Goal: Task Accomplishment & Management: Manage account settings

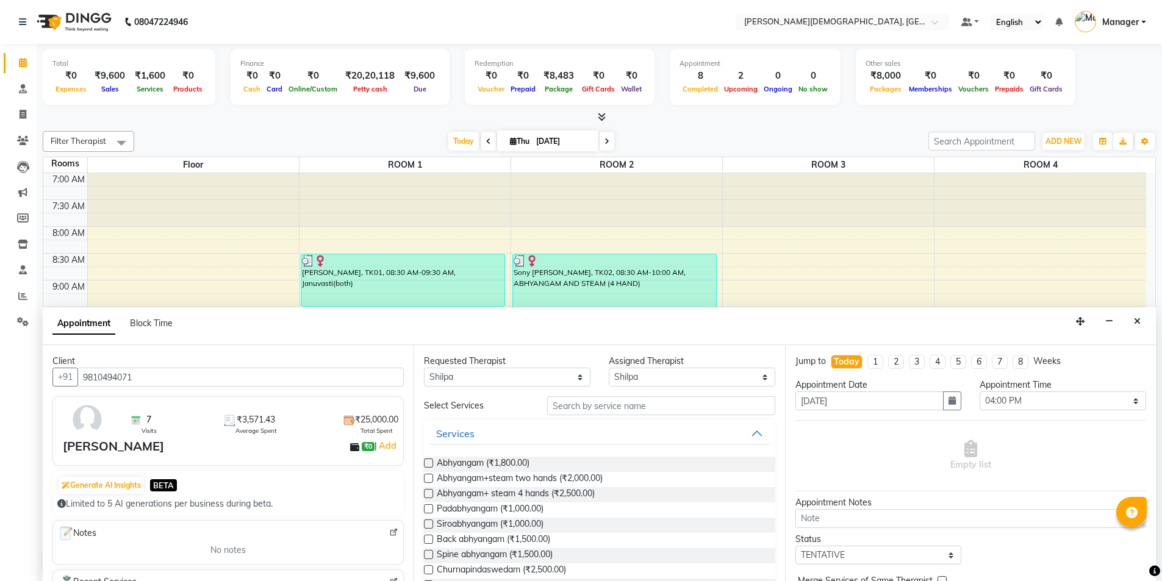
select select "85571"
select select "960"
select select "tentative"
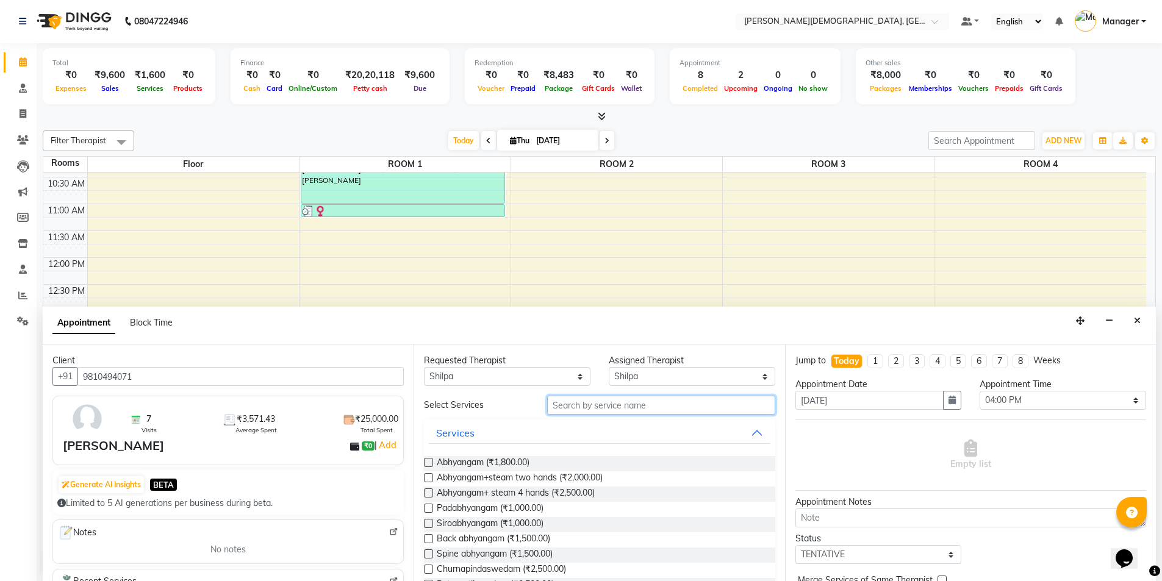
click at [604, 408] on input "text" at bounding box center [661, 405] width 228 height 19
type input "loc"
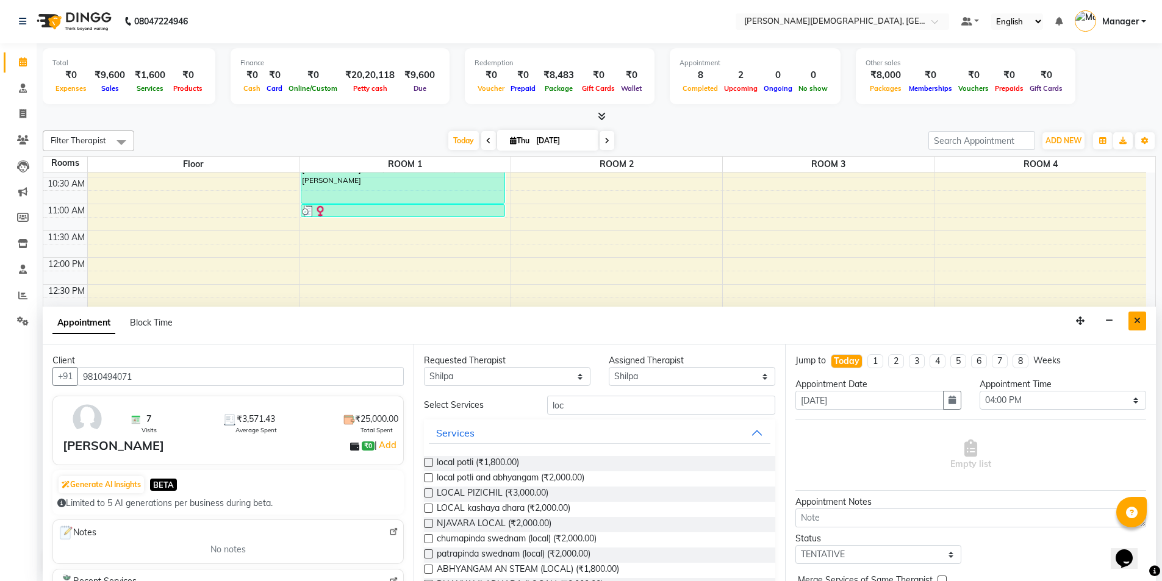
click at [1136, 318] on icon "Close" at bounding box center [1137, 321] width 7 height 9
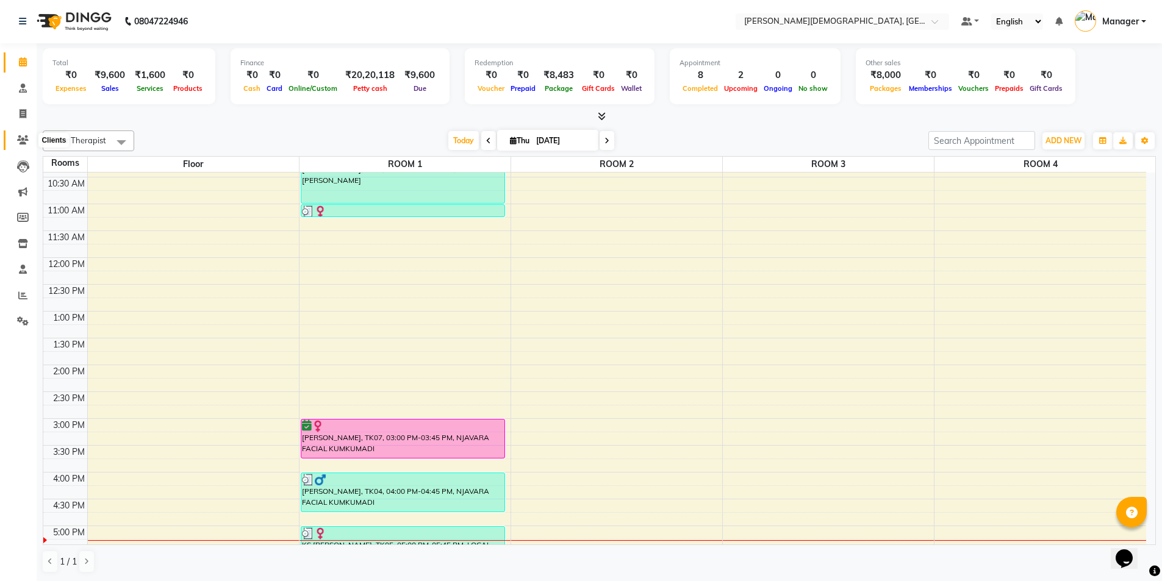
click at [21, 143] on icon at bounding box center [23, 139] width 12 height 9
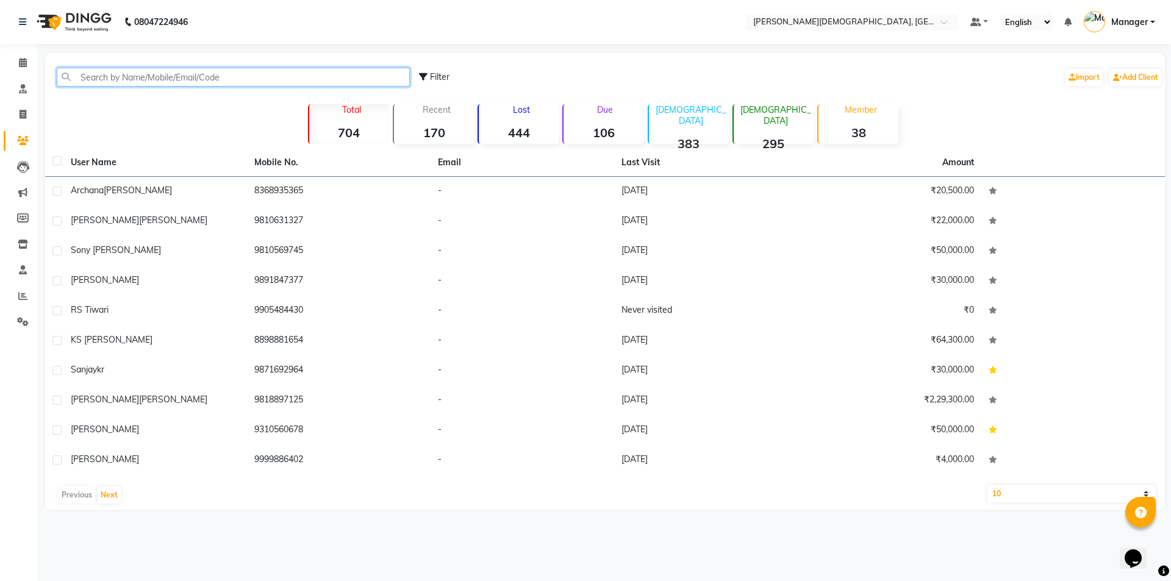
click at [172, 71] on input "text" at bounding box center [233, 77] width 353 height 19
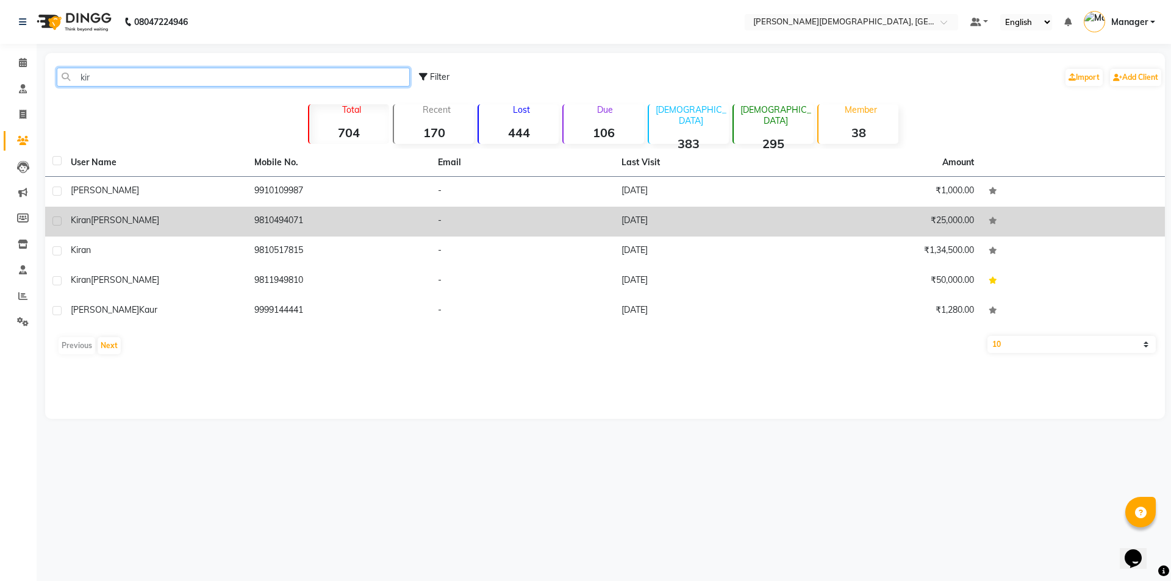
type input "kir"
click at [266, 223] on td "9810494071" at bounding box center [339, 222] width 184 height 30
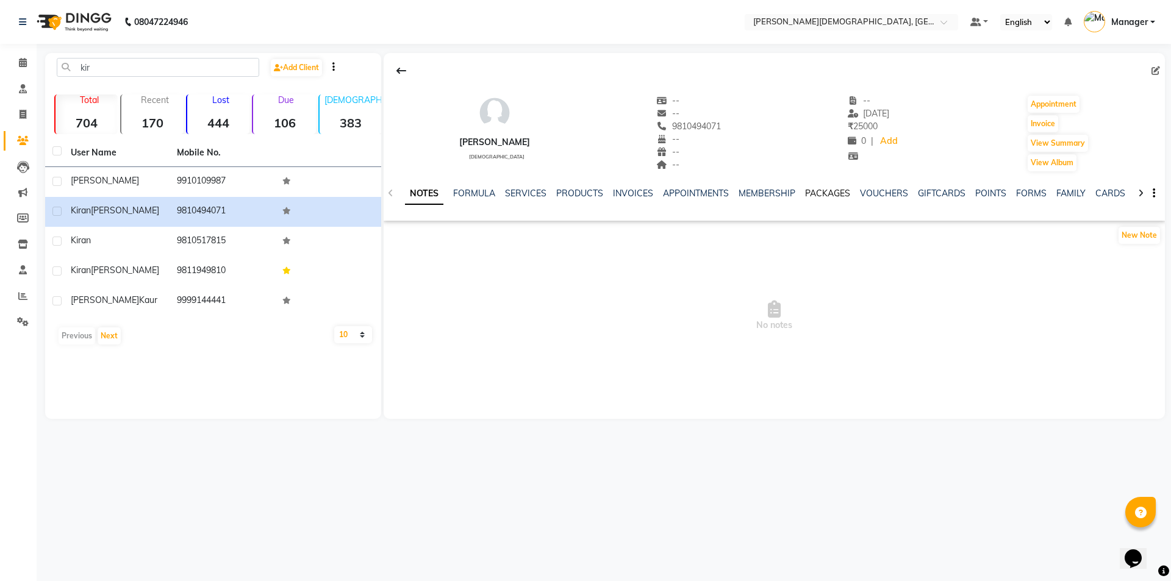
click at [829, 196] on link "PACKAGES" at bounding box center [827, 193] width 45 height 11
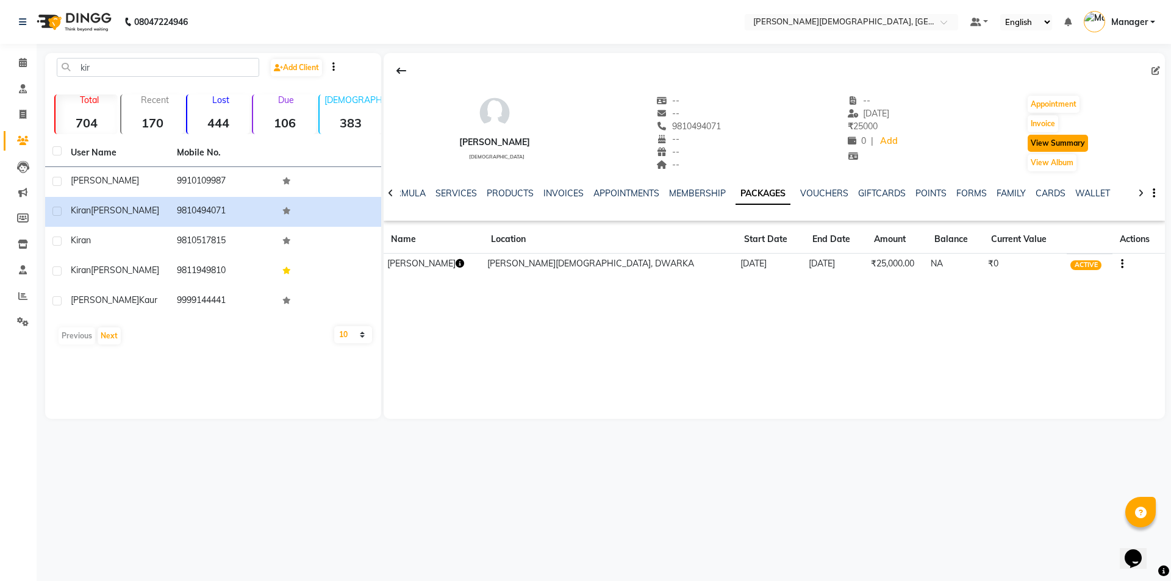
click at [1038, 146] on button "View Summary" at bounding box center [1058, 143] width 60 height 17
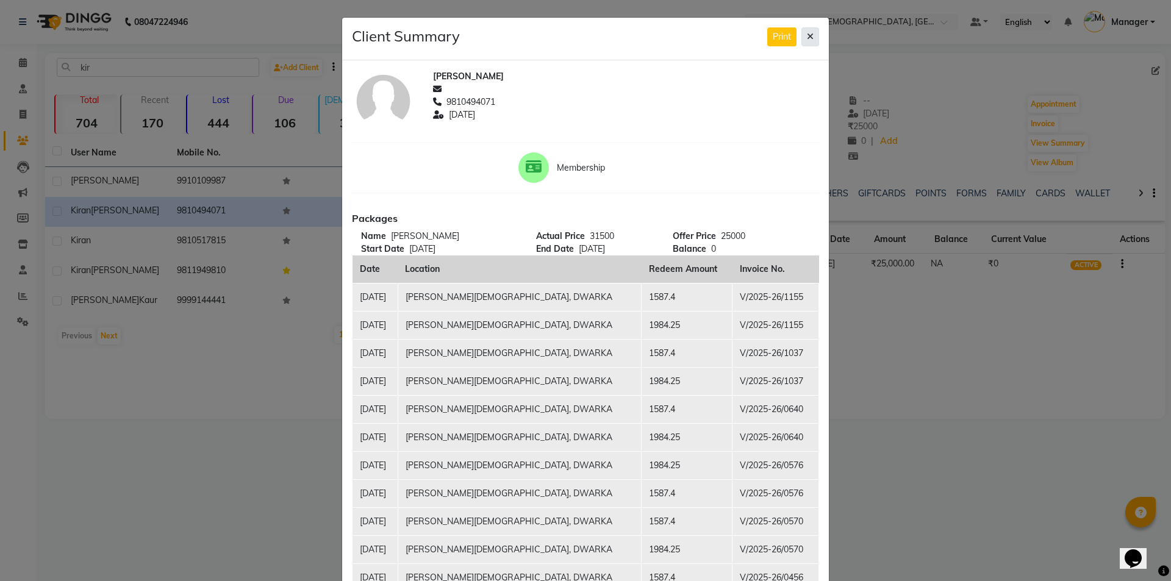
click at [801, 37] on button at bounding box center [810, 36] width 18 height 19
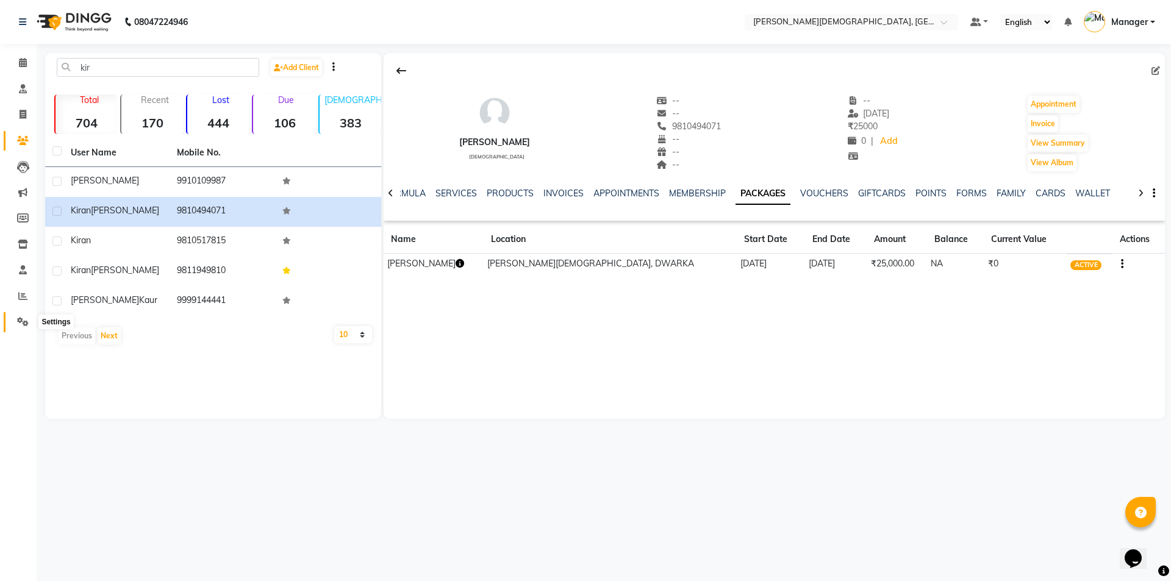
click at [20, 325] on icon at bounding box center [23, 321] width 12 height 9
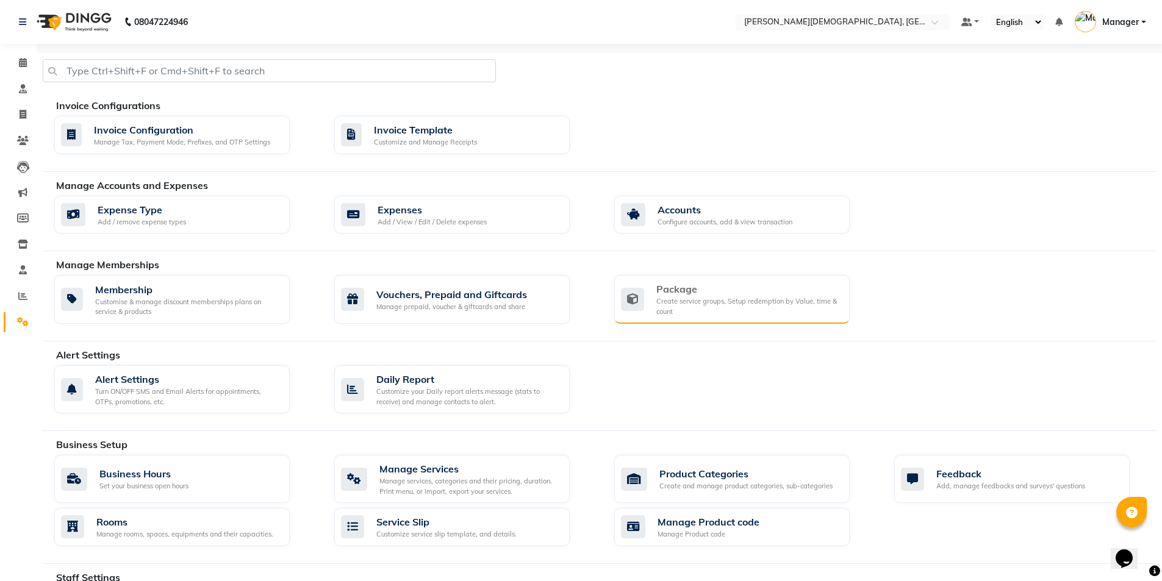
click at [729, 302] on div "Create service groups, Setup redemption by Value, time & count" at bounding box center [748, 306] width 184 height 20
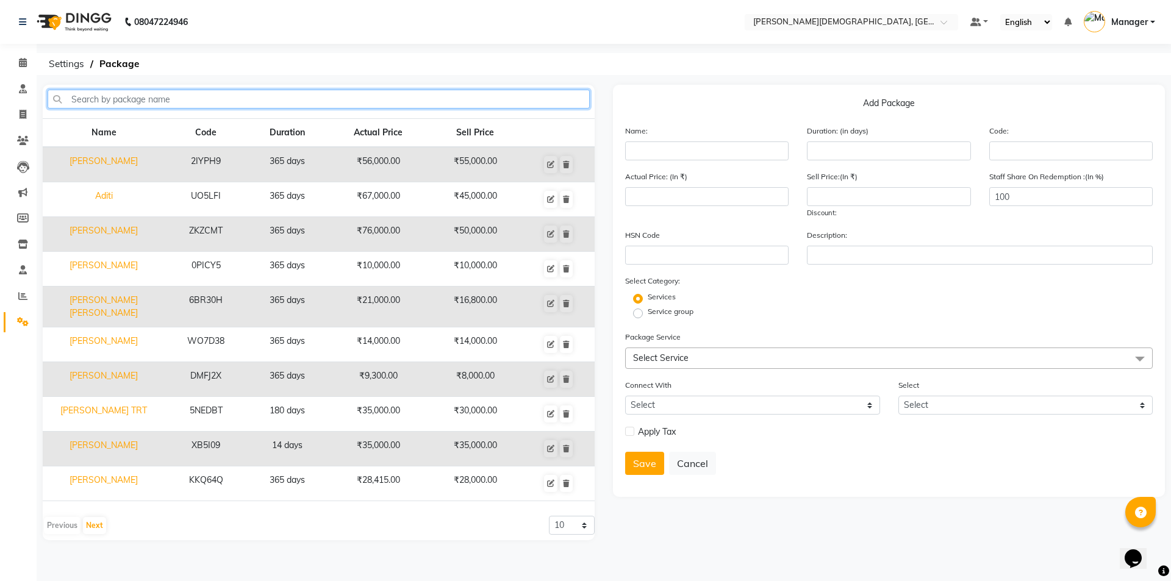
click at [231, 104] on input "text" at bounding box center [319, 99] width 542 height 19
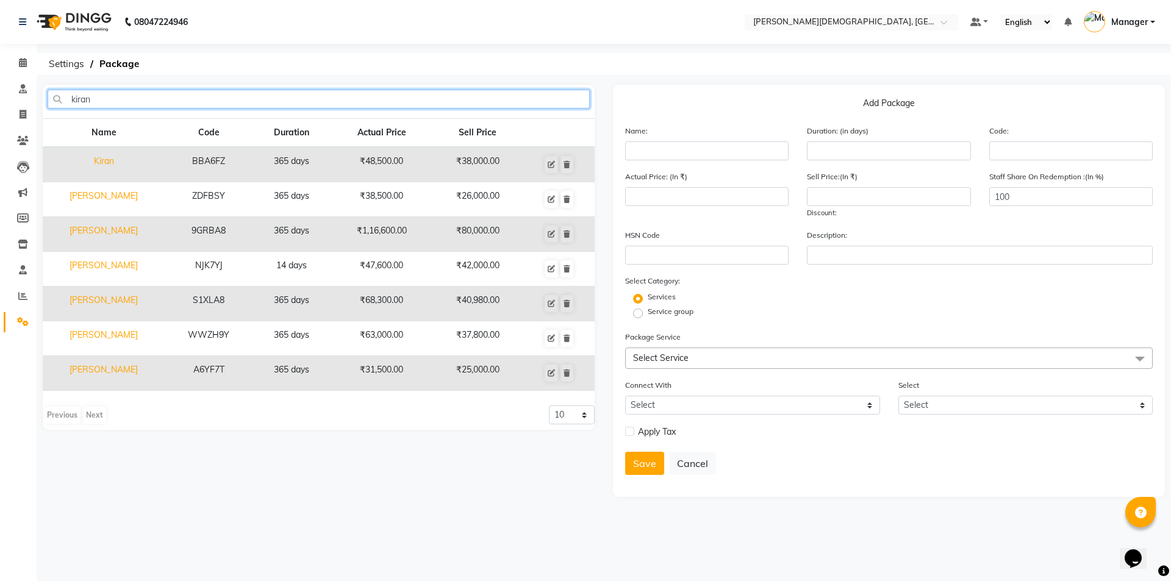
type input "kiran"
click at [115, 371] on td "[PERSON_NAME]" at bounding box center [104, 373] width 122 height 35
type input "[PERSON_NAME]"
type input "365"
type input "A6YF7T"
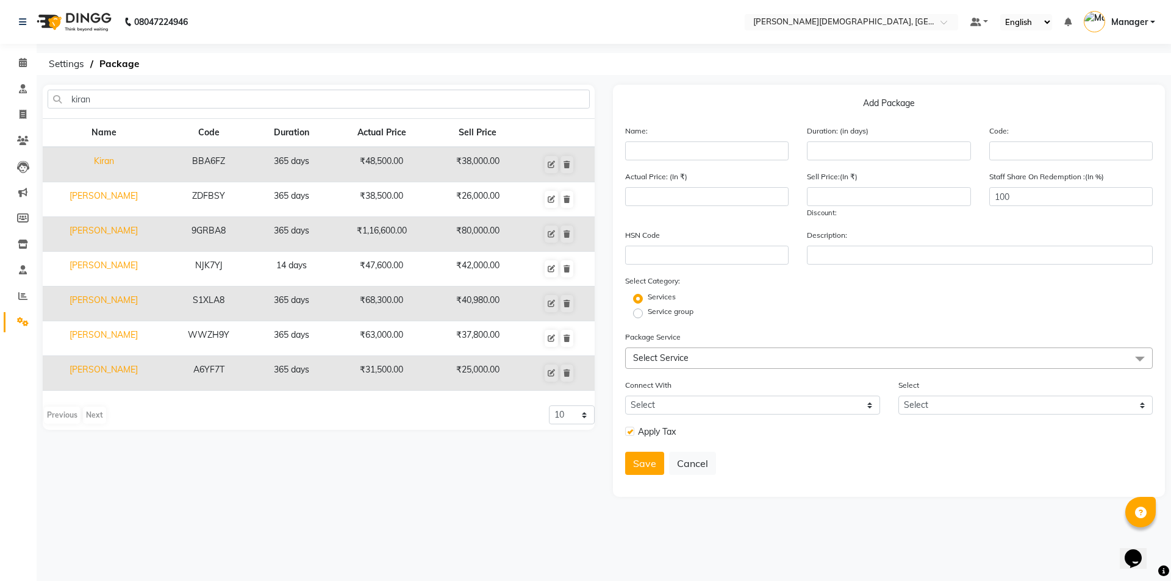
type input "31500"
type input "25000"
checkbox input "true"
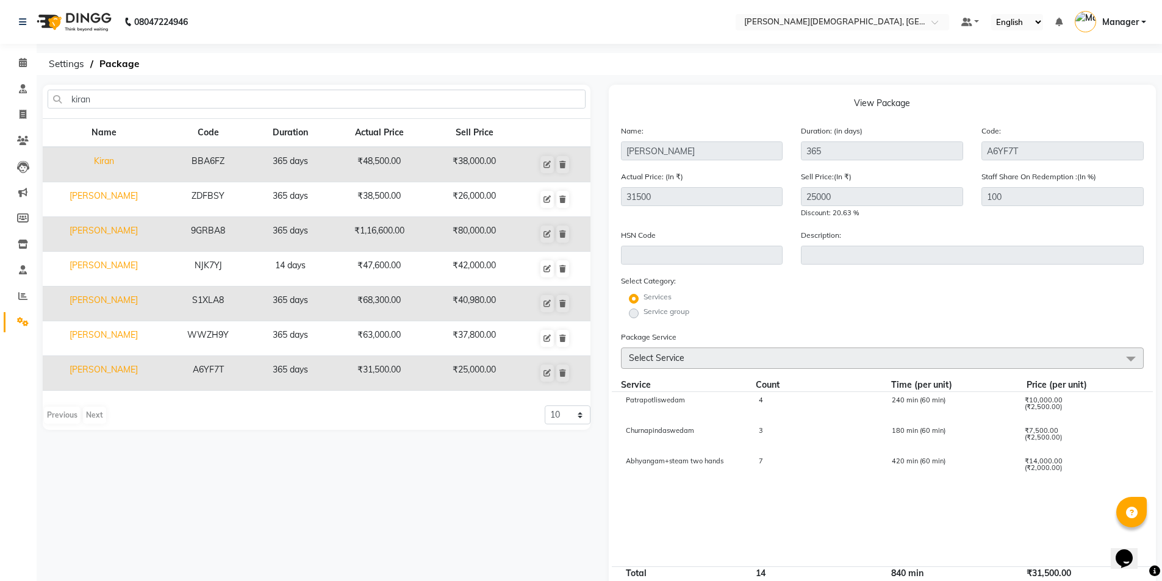
click at [109, 164] on td "Kiran" at bounding box center [104, 164] width 122 height 35
type input "Kiran"
type input "BBA6FZ"
type input "48500"
type input "38000"
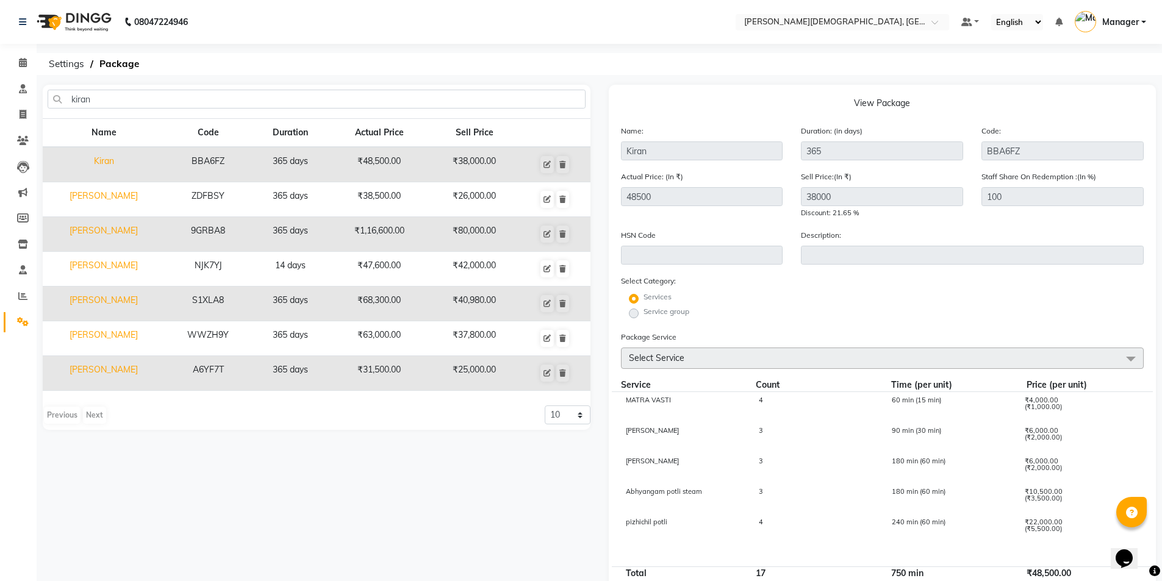
click at [110, 371] on td "[PERSON_NAME]" at bounding box center [104, 373] width 122 height 35
type input "[PERSON_NAME]"
type input "A6YF7T"
type input "31500"
type input "25000"
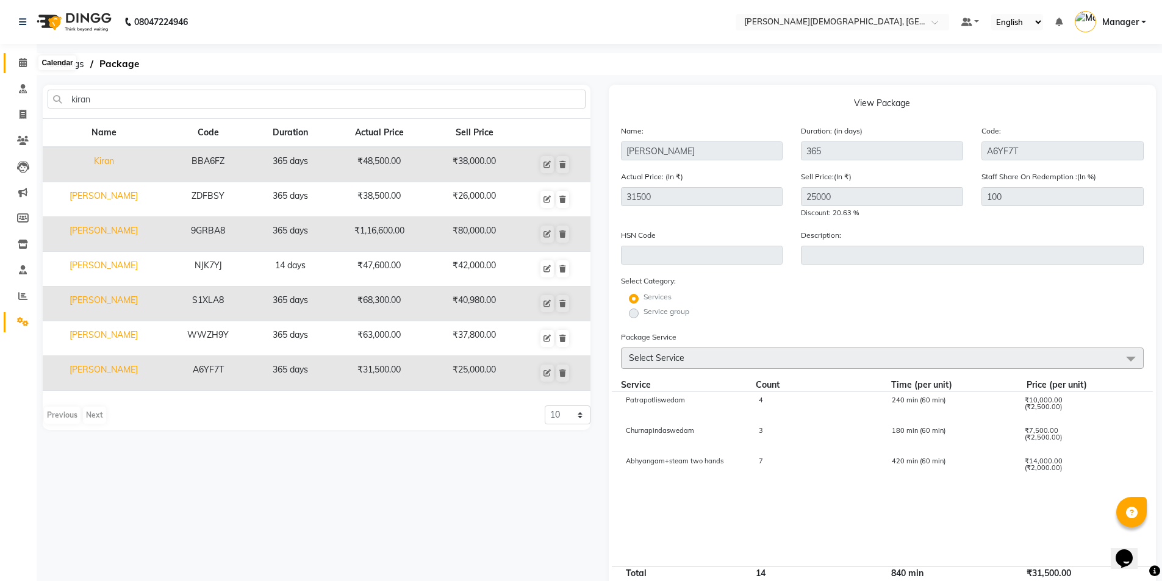
click at [23, 65] on icon at bounding box center [23, 62] width 8 height 9
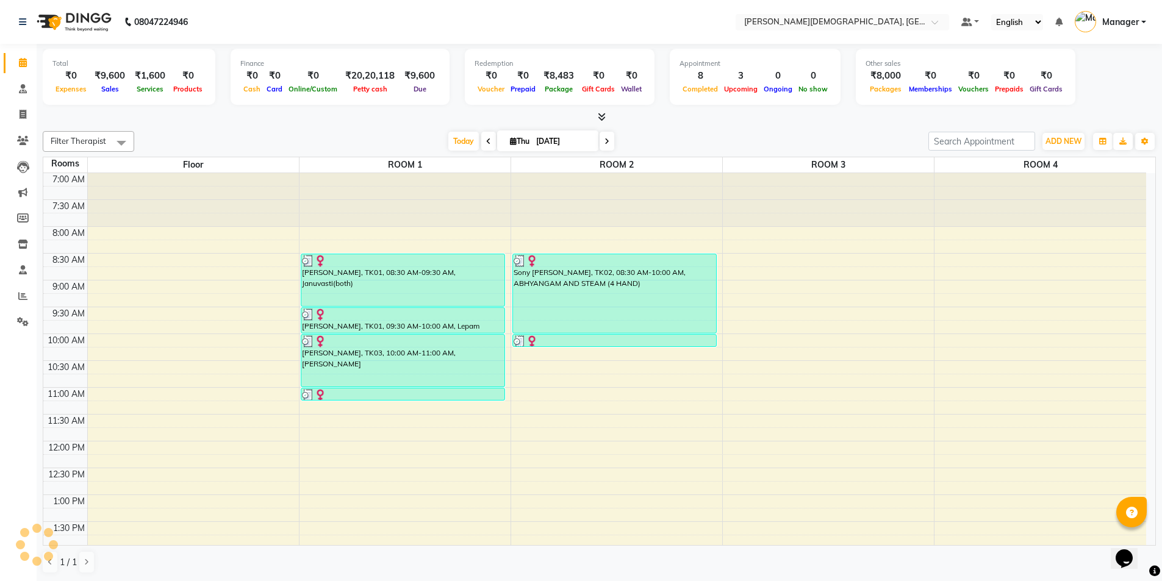
scroll to position [356, 0]
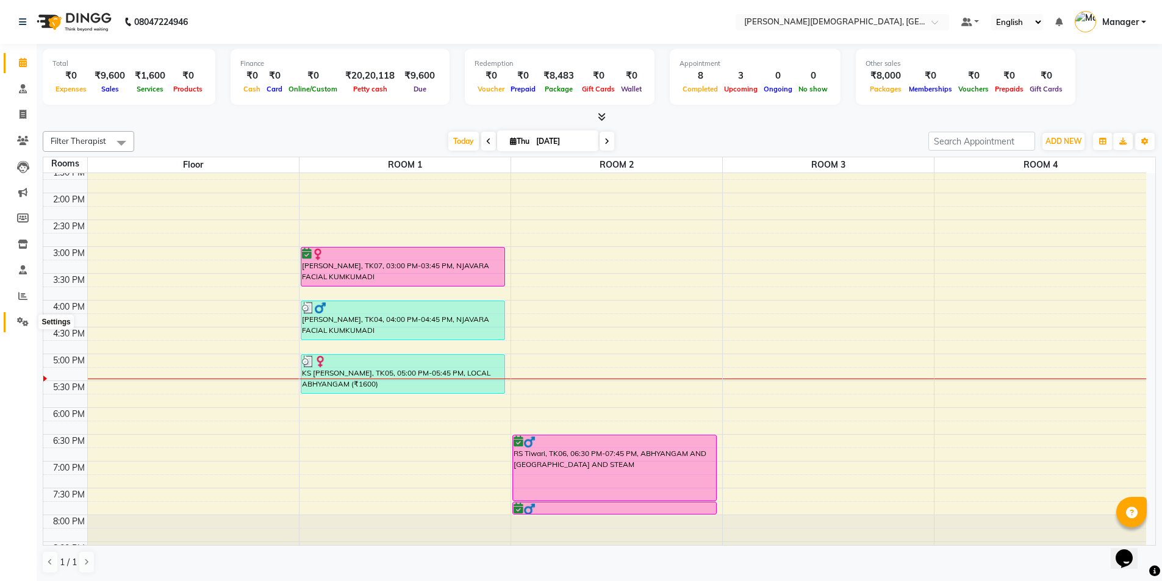
click at [17, 321] on icon at bounding box center [23, 321] width 12 height 9
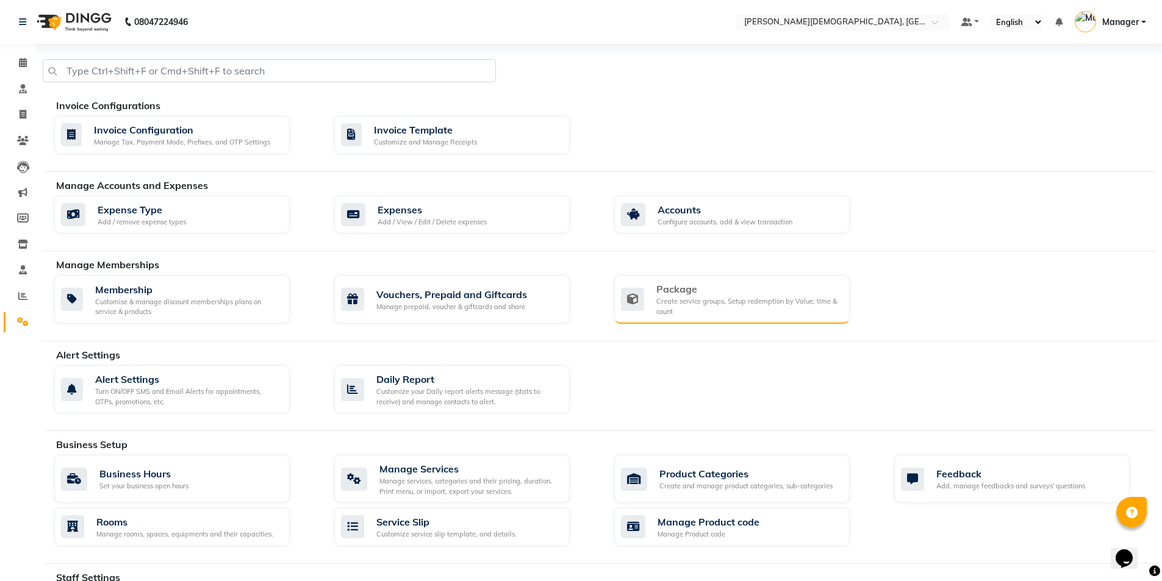
click at [636, 310] on icon at bounding box center [632, 299] width 23 height 23
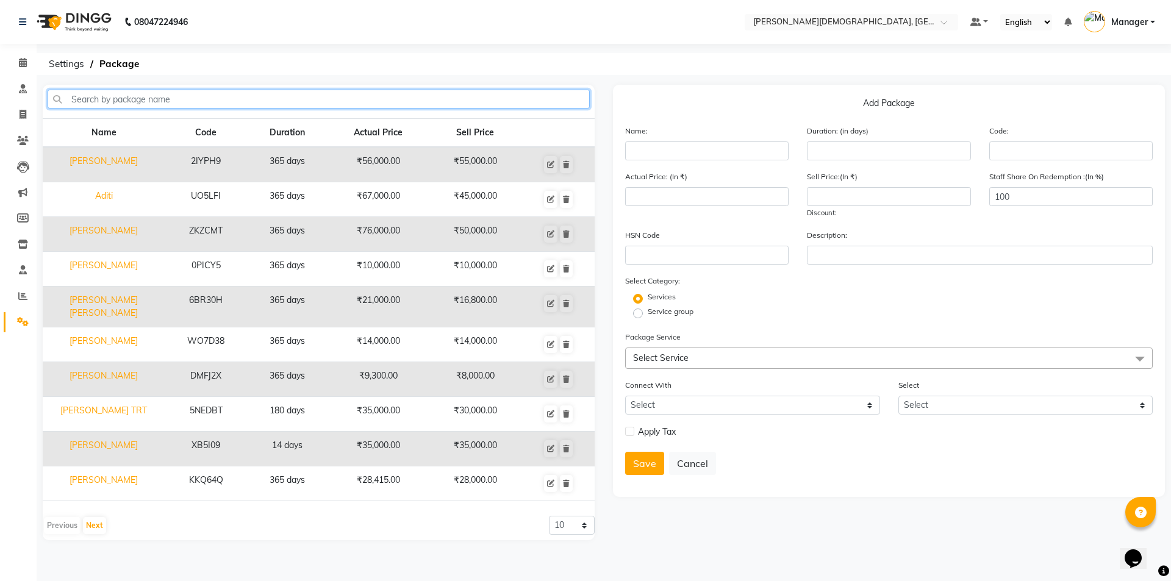
click at [229, 99] on input "text" at bounding box center [319, 99] width 542 height 19
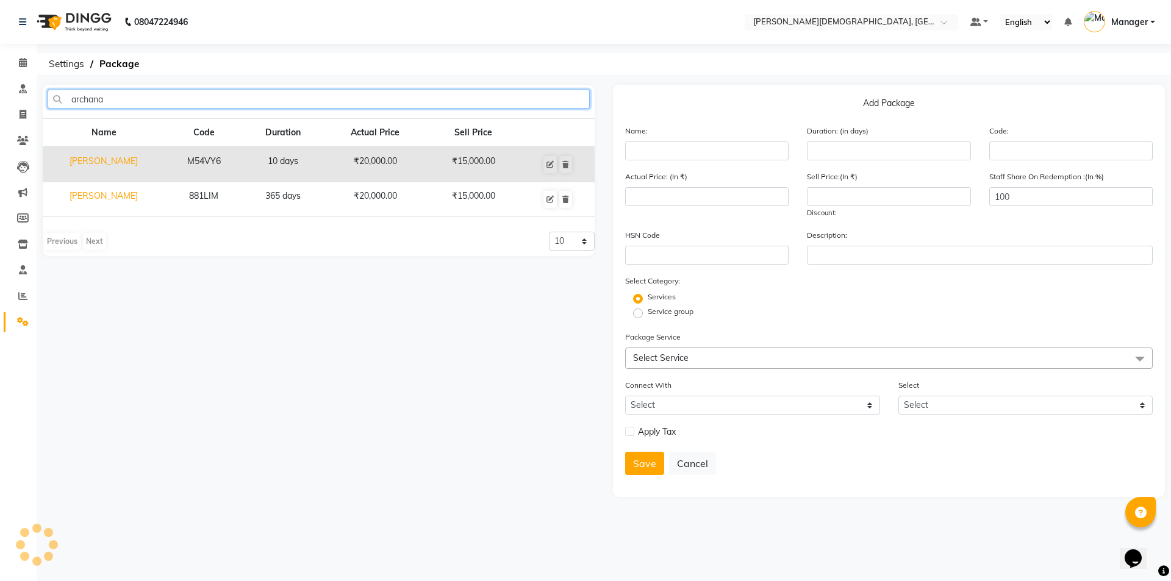
type input "archana"
click at [119, 160] on td "[PERSON_NAME]" at bounding box center [104, 164] width 122 height 35
type input "[PERSON_NAME]"
type input "10"
type input "M54VY6"
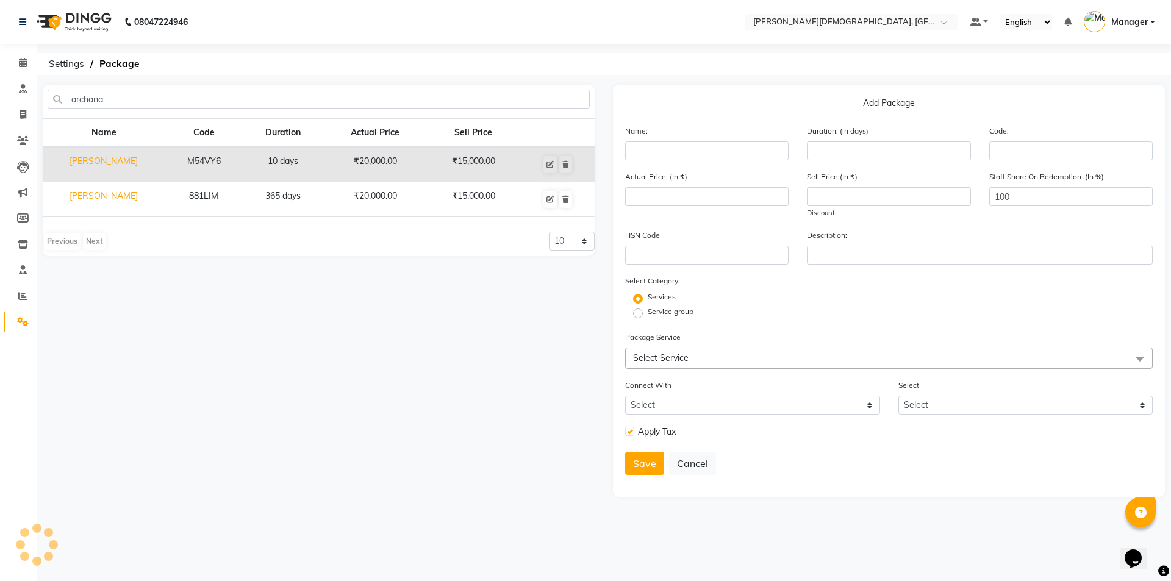
type input "20000"
type input "15000"
checkbox input "true"
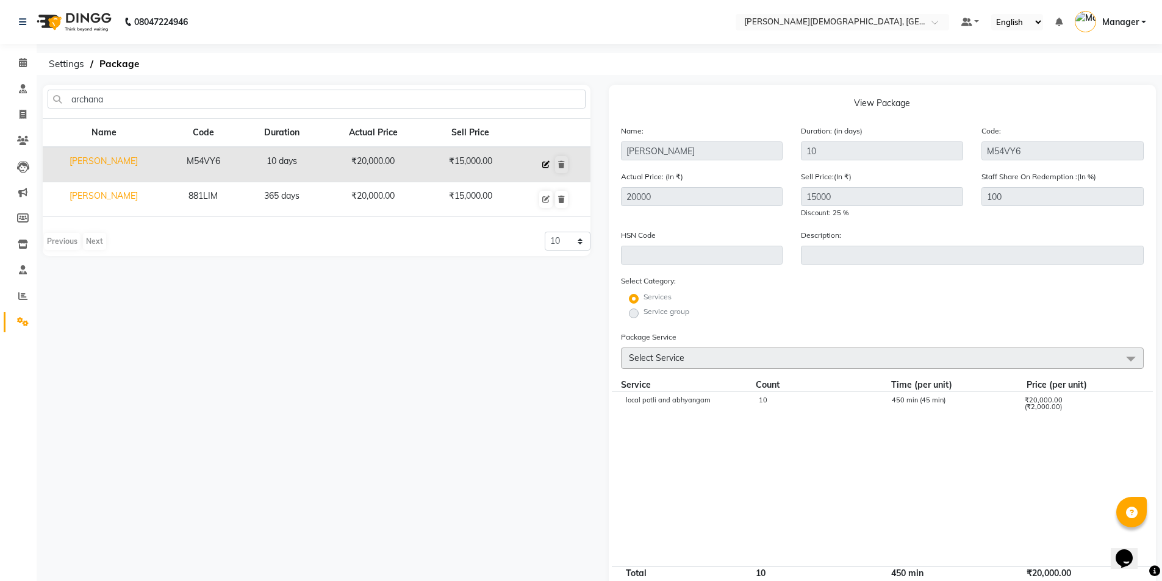
click at [541, 163] on button at bounding box center [545, 164] width 13 height 17
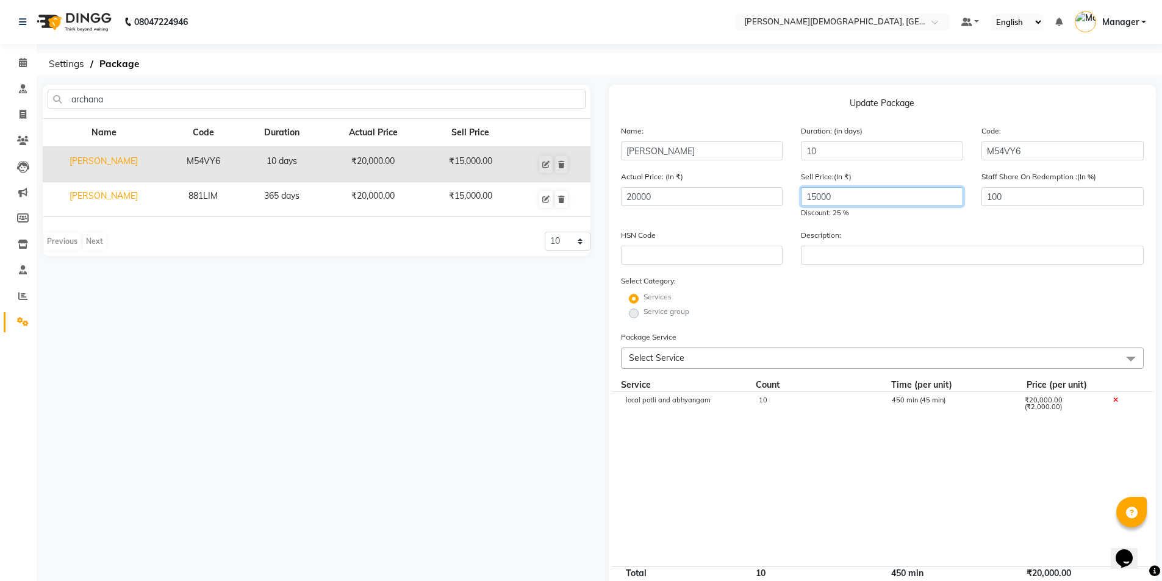
click at [816, 197] on input "15000" at bounding box center [882, 196] width 162 height 19
type input "10000"
click at [795, 407] on div "10" at bounding box center [815, 407] width 133 height 21
click at [776, 411] on input "10" at bounding box center [815, 406] width 115 height 19
type input "1"
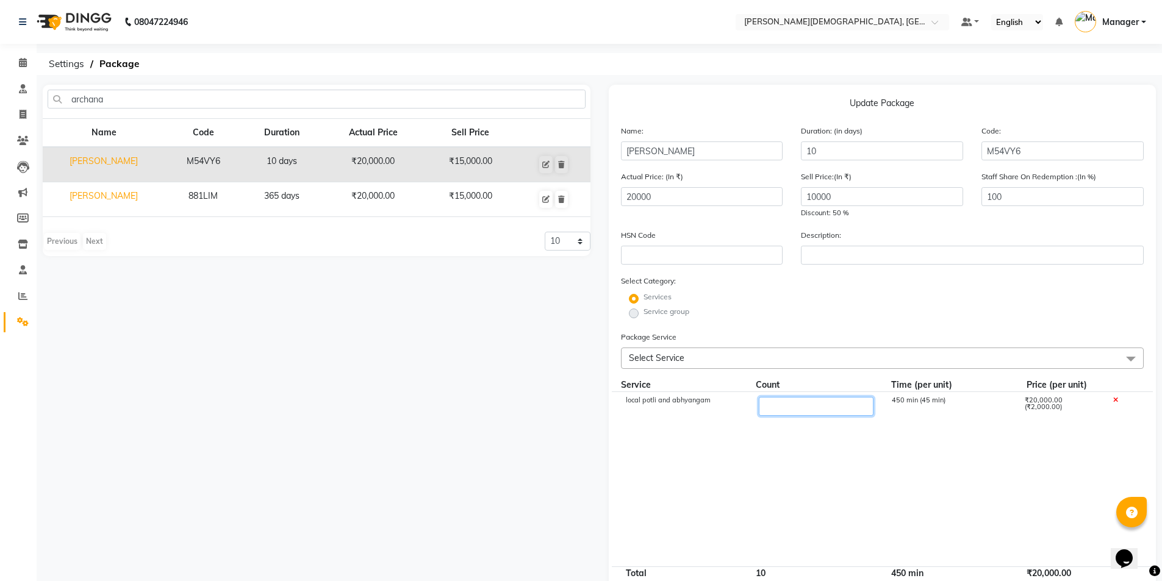
type input "5"
type input "10000"
click at [845, 301] on div "Services" at bounding box center [883, 299] width 542 height 15
click at [1115, 362] on span "Select Service" at bounding box center [882, 358] width 523 height 21
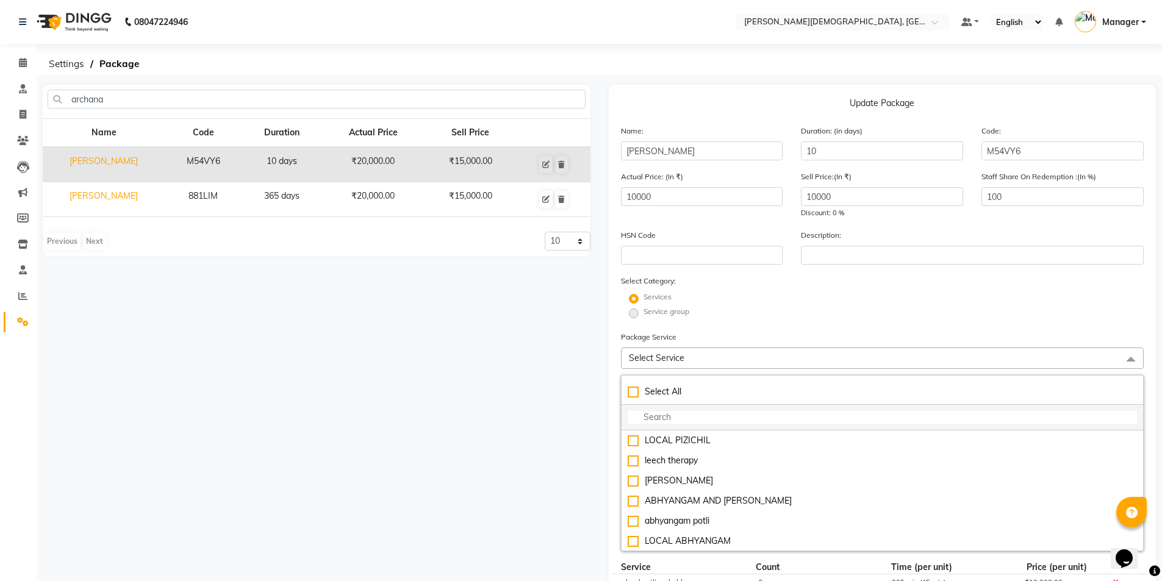
click at [788, 419] on input "multiselect-search" at bounding box center [883, 417] width 510 height 13
